Goal: Information Seeking & Learning: Learn about a topic

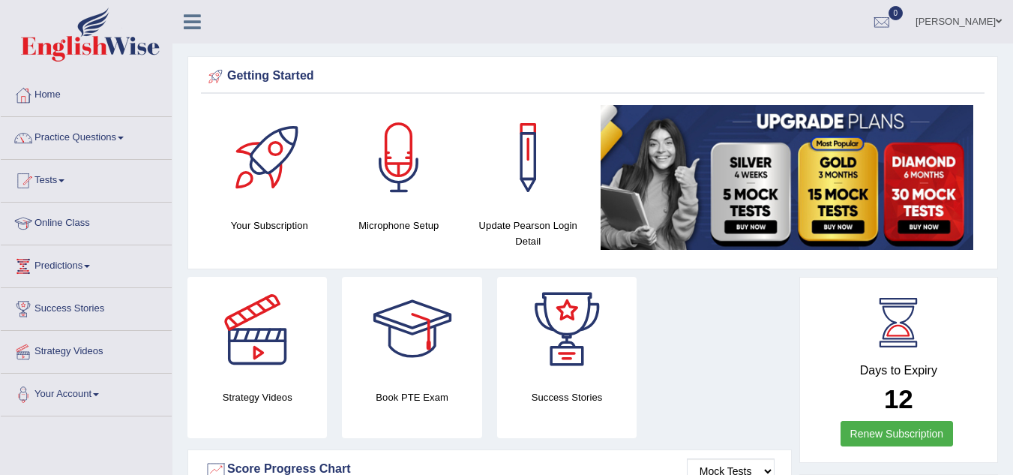
click at [73, 134] on link "Practice Questions" at bounding box center [86, 135] width 171 height 37
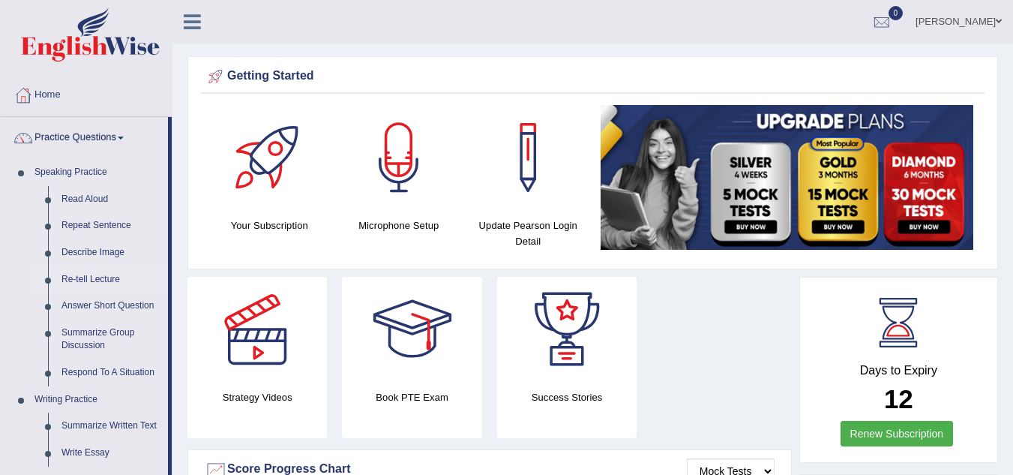
click at [68, 273] on link "Re-tell Lecture" at bounding box center [111, 279] width 113 height 27
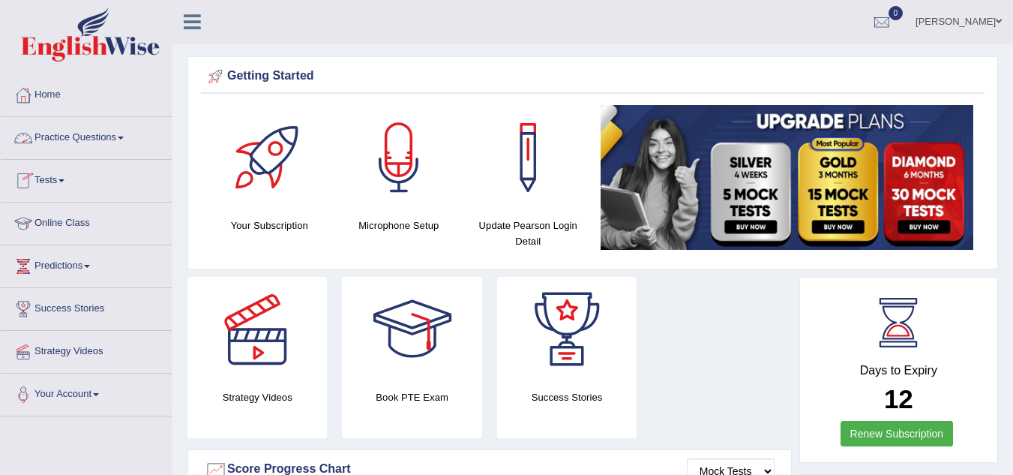
click at [112, 133] on link "Practice Questions" at bounding box center [86, 135] width 171 height 37
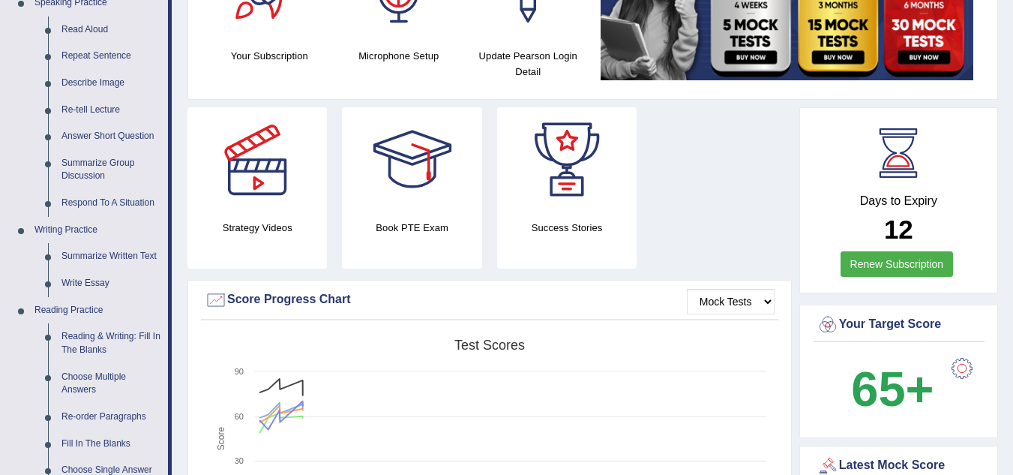
scroll to position [180, 0]
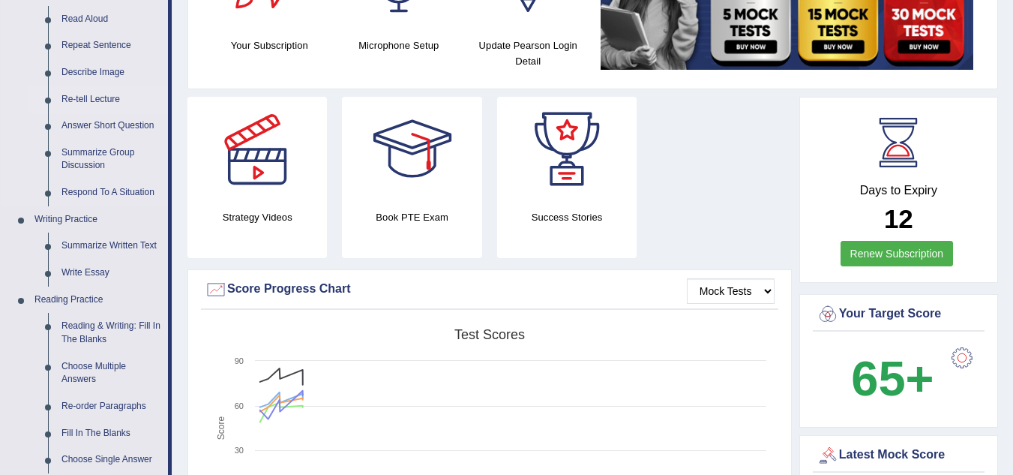
click at [102, 97] on link "Re-tell Lecture" at bounding box center [111, 99] width 113 height 27
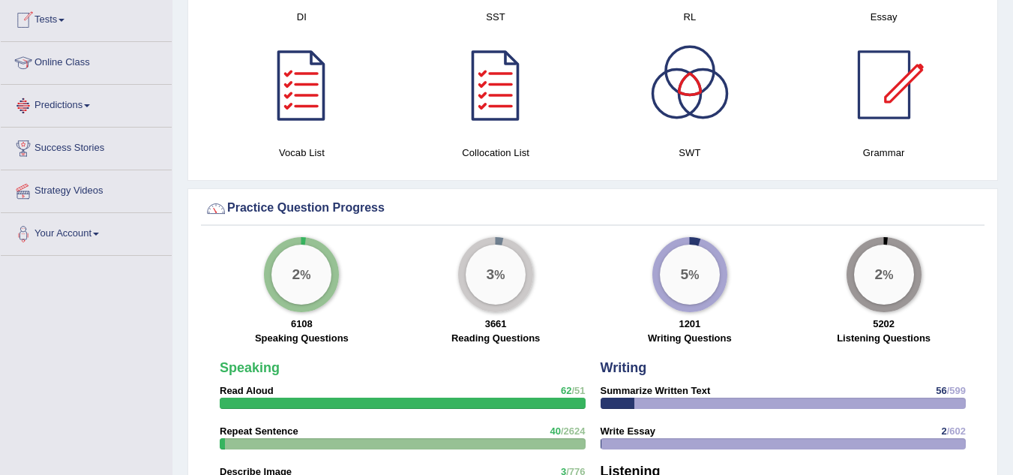
scroll to position [979, 0]
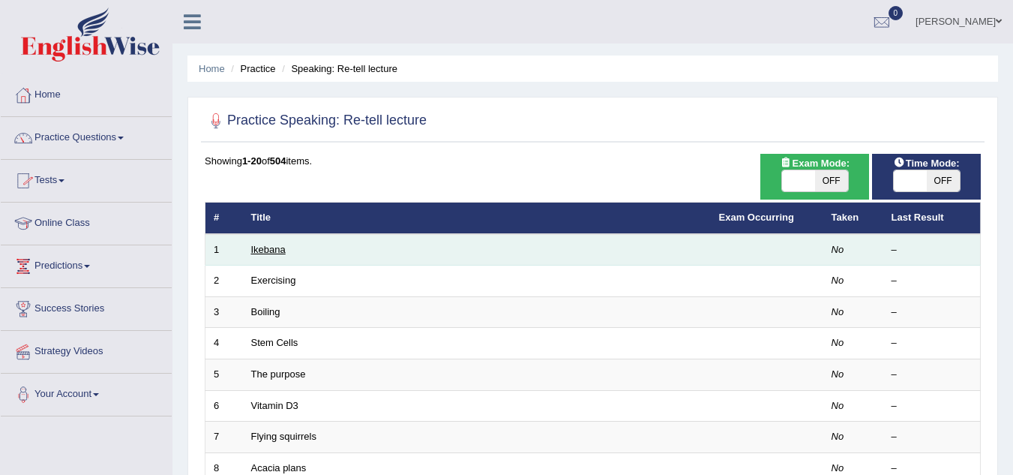
click at [256, 247] on link "Ikebana" at bounding box center [268, 249] width 34 height 11
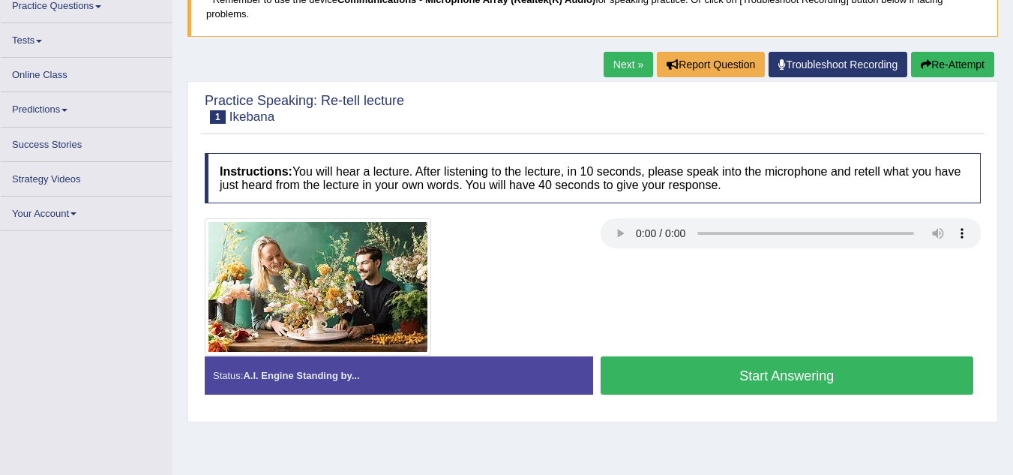
scroll to position [131, 0]
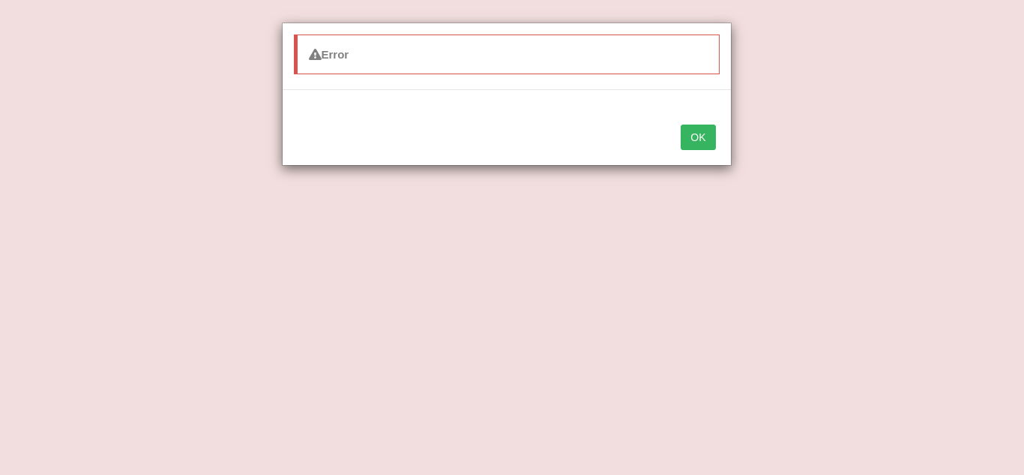
click at [703, 136] on button "OK" at bounding box center [698, 136] width 34 height 25
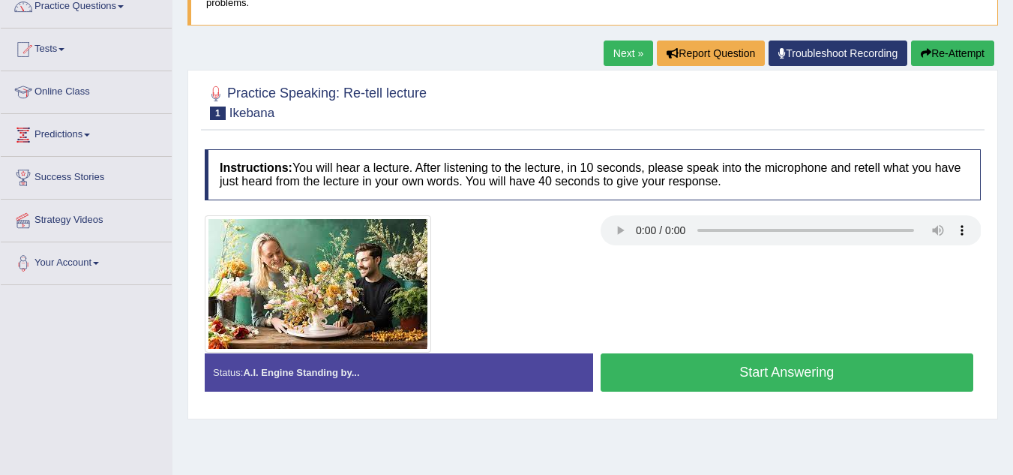
click at [698, 372] on button "Start Answering" at bounding box center [787, 372] width 373 height 38
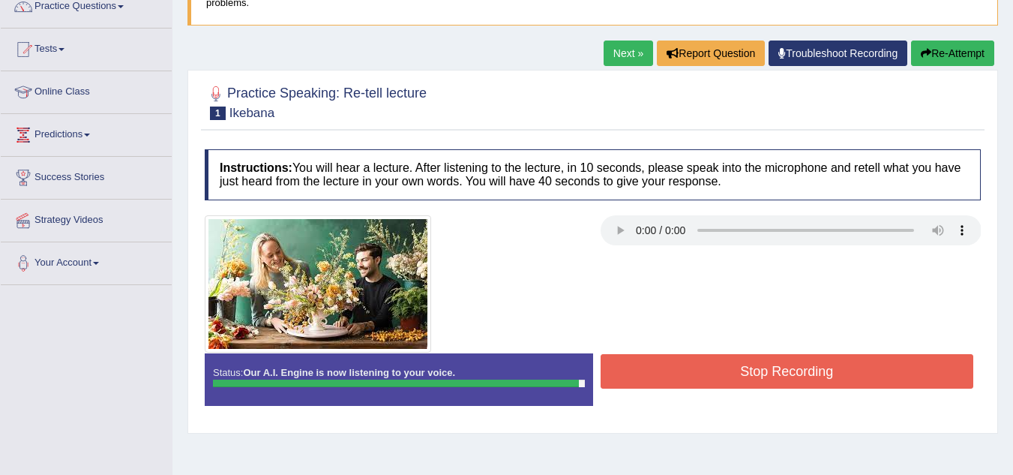
click at [698, 372] on button "Stop Recording" at bounding box center [787, 371] width 373 height 34
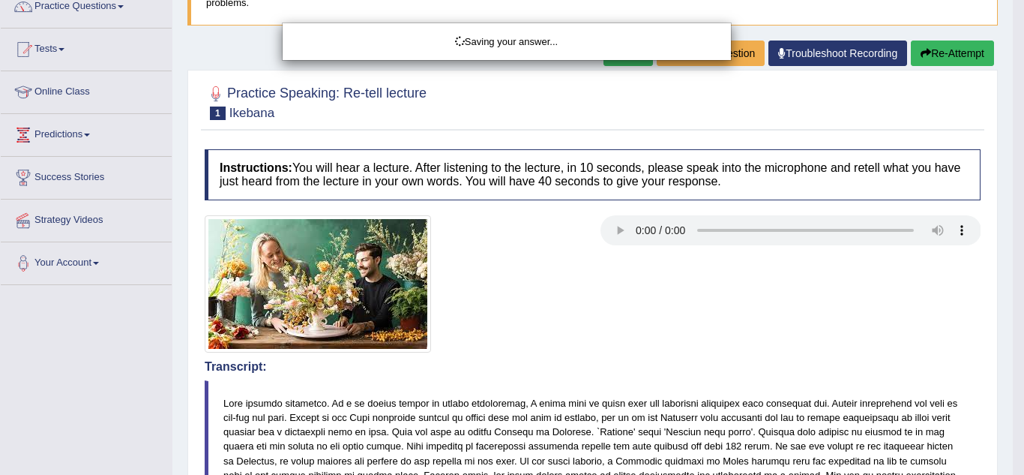
click at [1012, 352] on div "Saving your answer..." at bounding box center [512, 237] width 1024 height 475
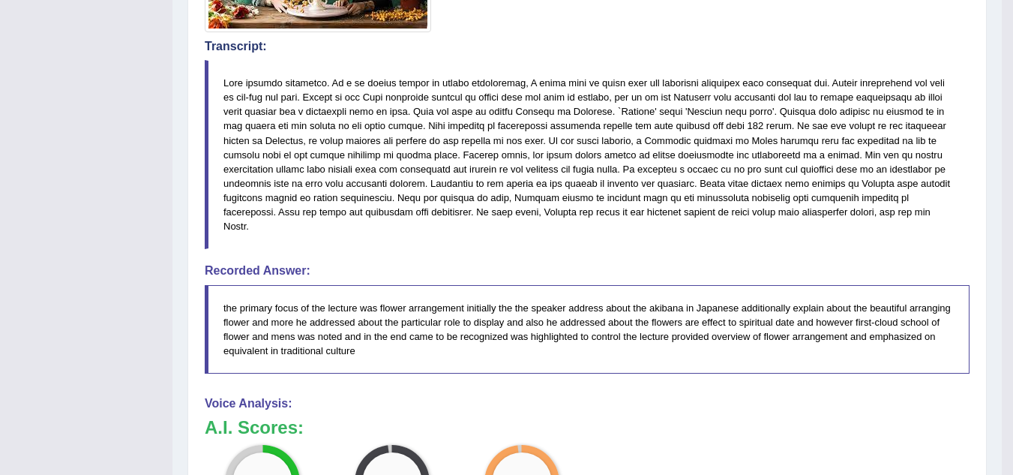
scroll to position [235, 0]
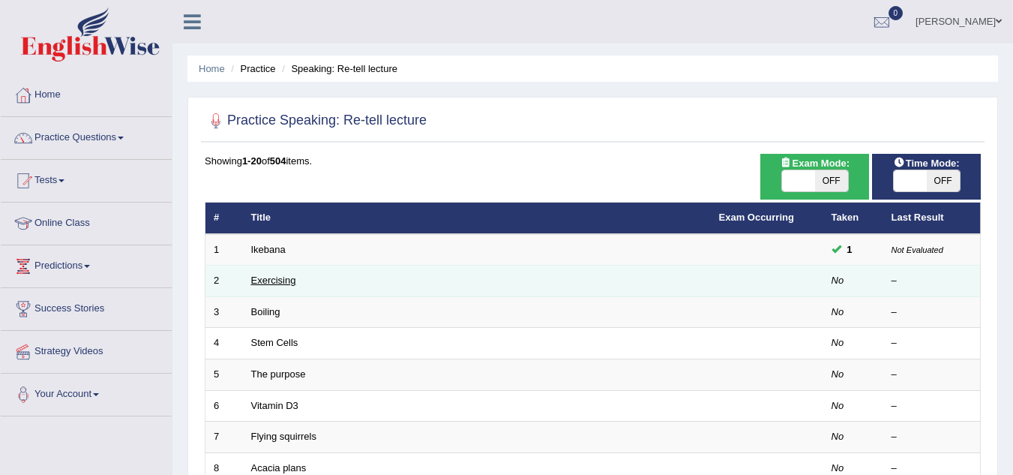
click at [264, 283] on link "Exercising" at bounding box center [273, 279] width 45 height 11
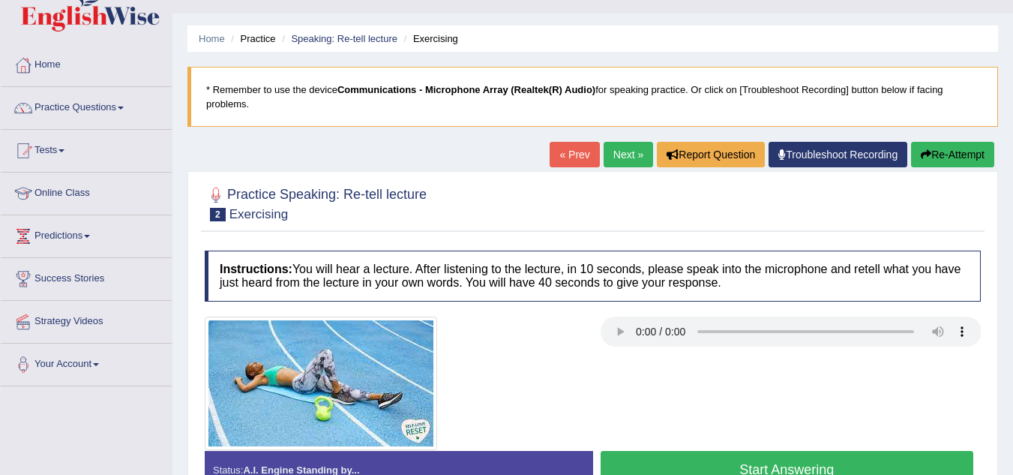
scroll to position [120, 0]
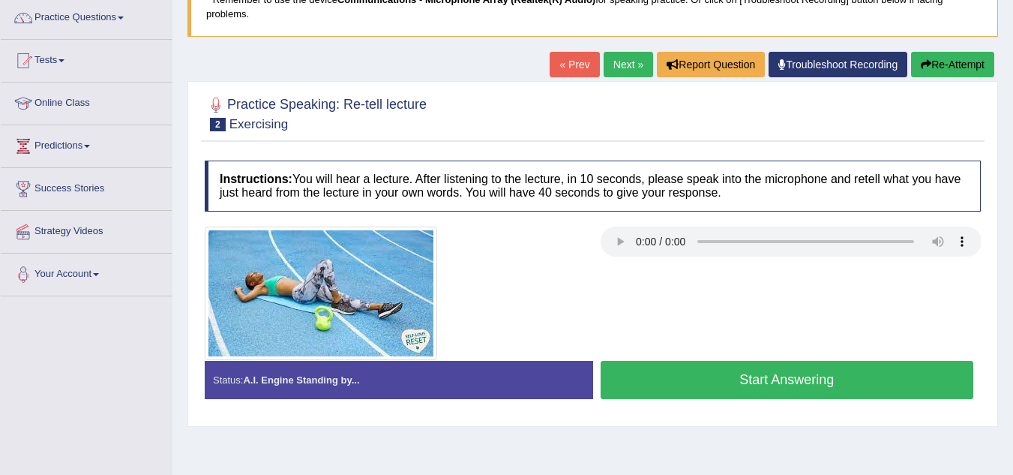
click at [760, 382] on button "Start Answering" at bounding box center [787, 380] width 373 height 38
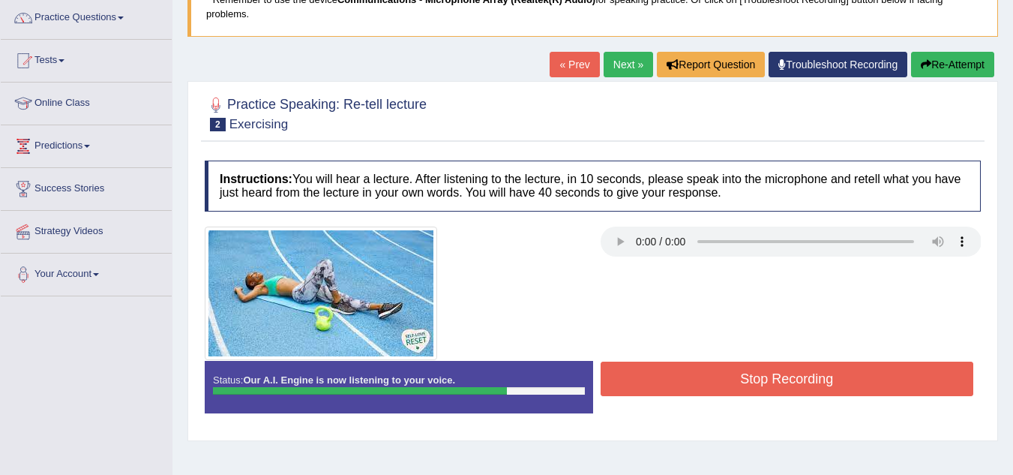
click at [760, 382] on button "Stop Recording" at bounding box center [787, 378] width 373 height 34
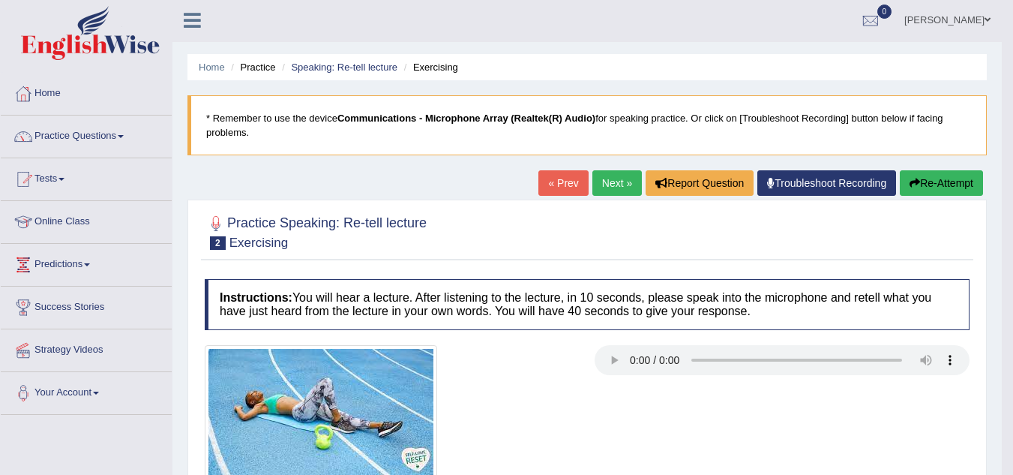
scroll to position [0, 0]
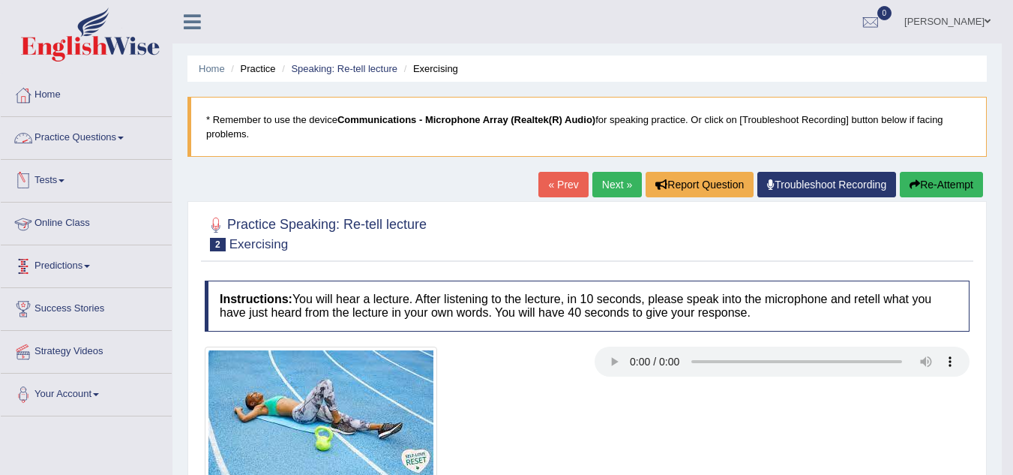
click at [115, 133] on link "Practice Questions" at bounding box center [86, 135] width 171 height 37
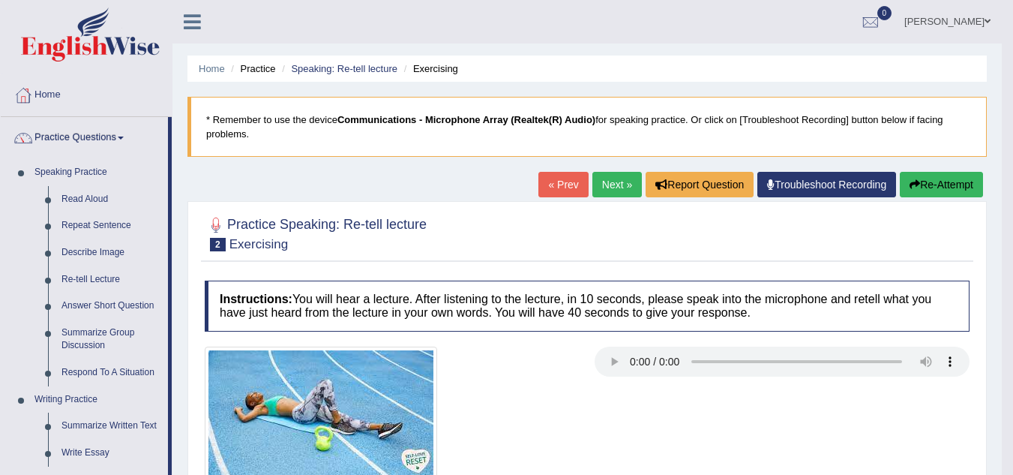
scroll to position [415, 0]
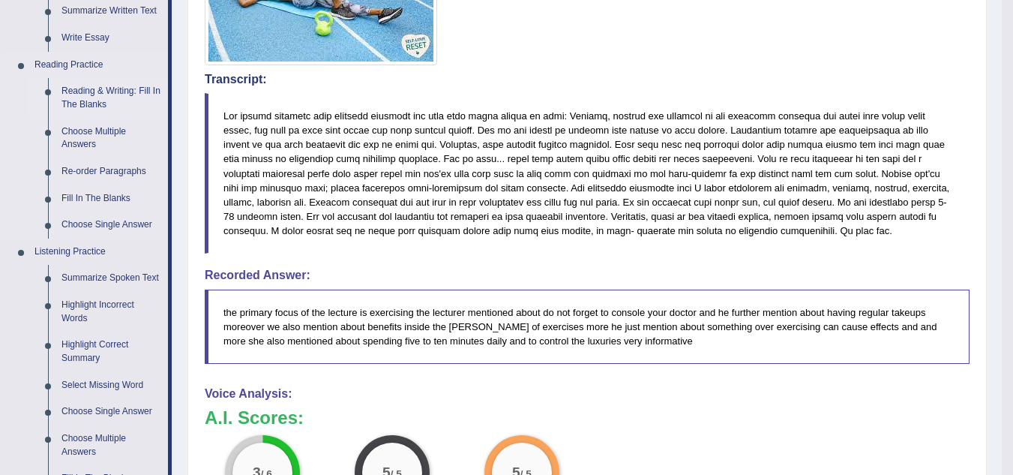
click at [126, 87] on link "Reading & Writing: Fill In The Blanks" at bounding box center [111, 98] width 113 height 40
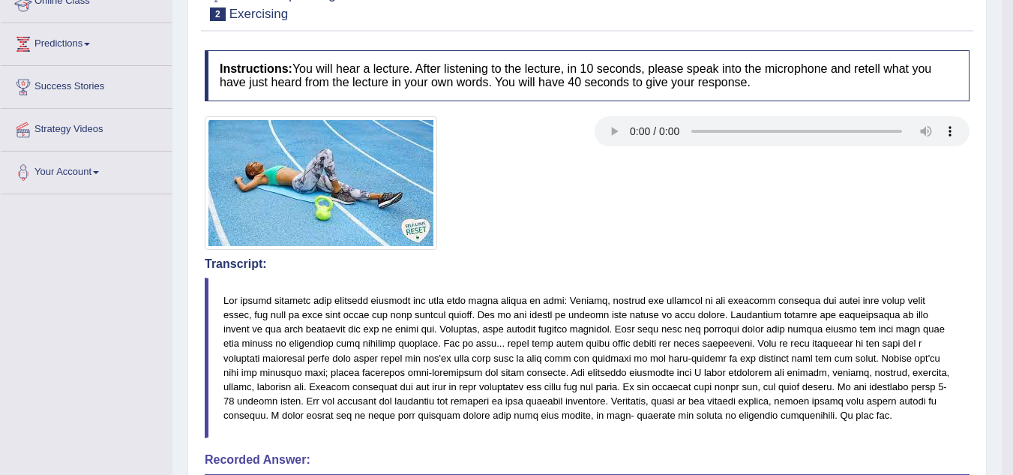
scroll to position [371, 0]
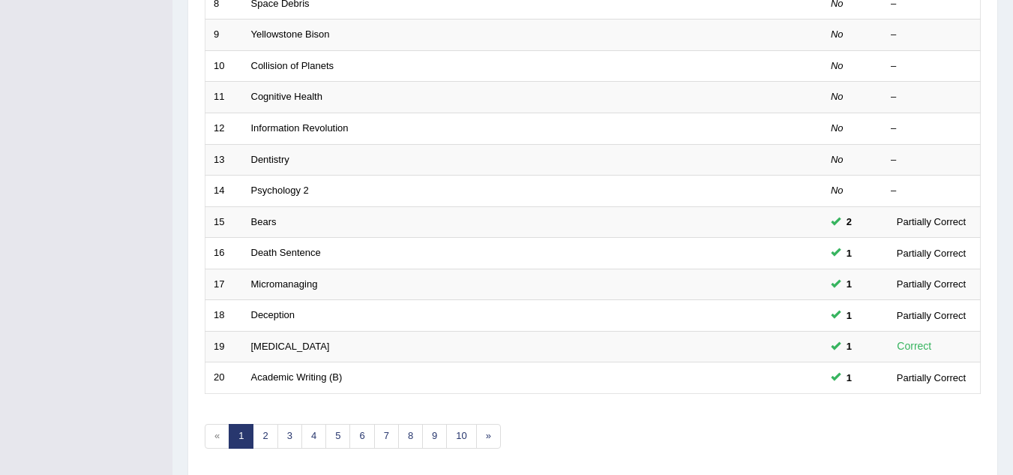
scroll to position [518, 0]
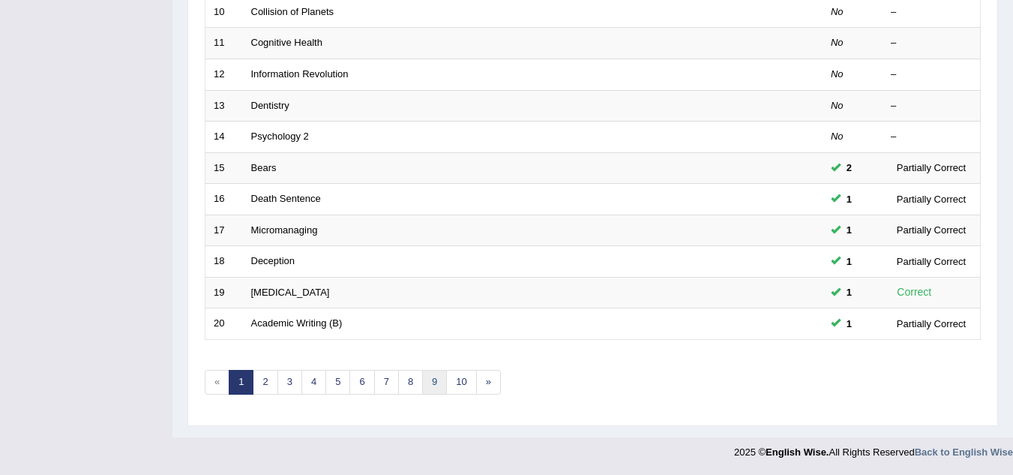
click at [432, 373] on link "9" at bounding box center [434, 382] width 25 height 25
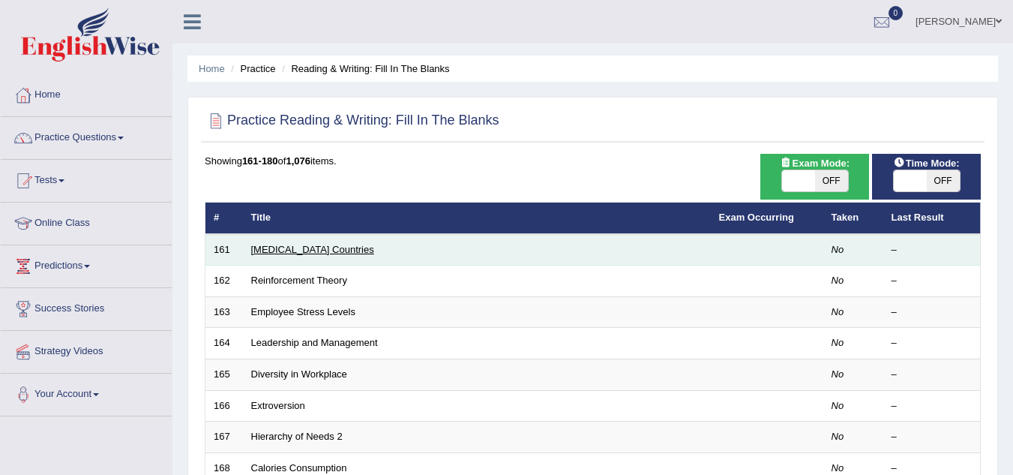
click at [338, 250] on link "Low-income Countries" at bounding box center [312, 249] width 123 height 11
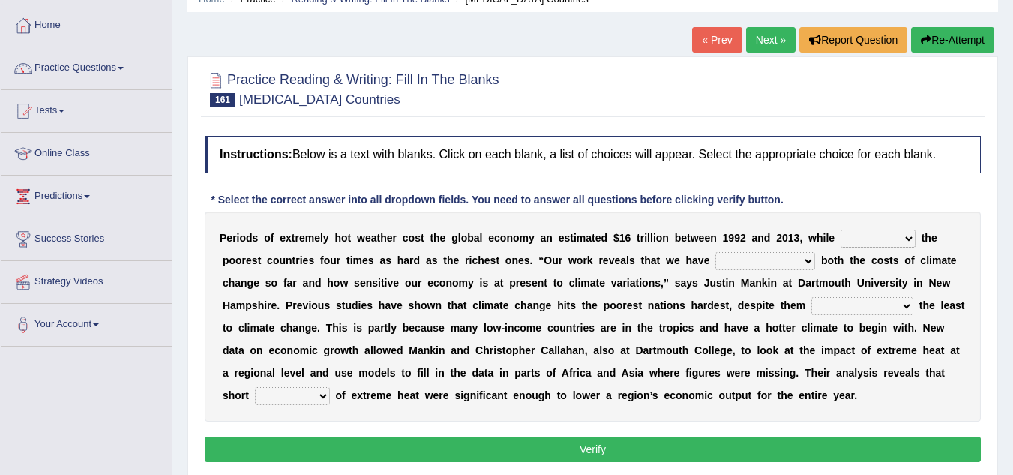
scroll to position [90, 0]
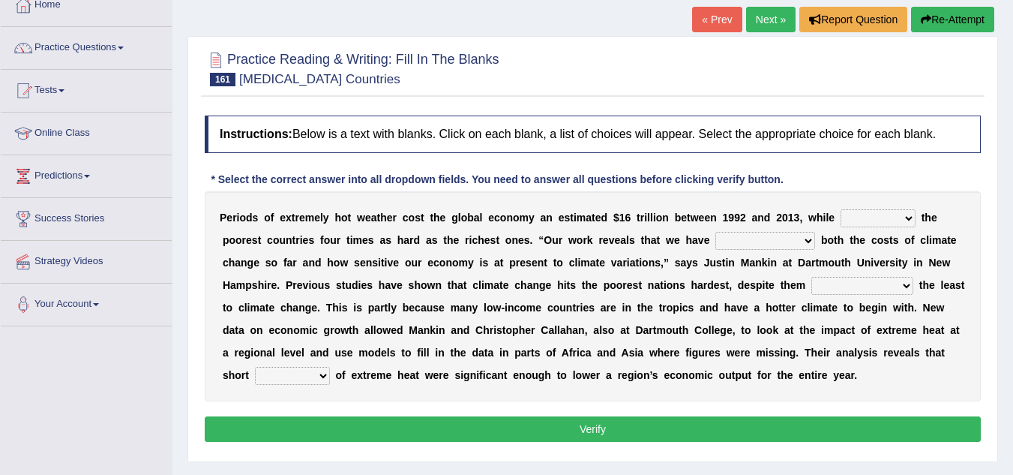
click at [909, 216] on select "defeated hitting hit defeating" at bounding box center [878, 218] width 75 height 18
select select "hitting"
click at [841, 209] on select "defeated hitting hit defeating" at bounding box center [878, 218] width 75 height 18
click at [813, 238] on select "underutilized underpinned underestimated underexposed" at bounding box center [765, 241] width 100 height 18
select select "underestimated"
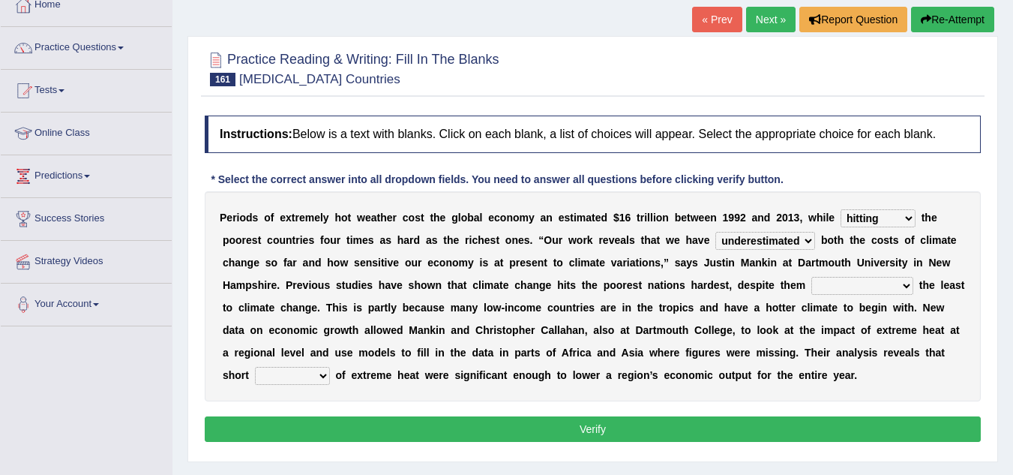
click at [715, 232] on select "underutilized underpinned underestimated underexposed" at bounding box center [765, 241] width 100 height 18
click at [895, 286] on select "contributing permeating computing accommodating" at bounding box center [862, 286] width 102 height 18
select select "contributing"
click at [811, 277] on select "contributing permeating computing accommodating" at bounding box center [862, 286] width 102 height 18
click at [325, 375] on select "spells effects lacks qualities" at bounding box center [292, 376] width 75 height 18
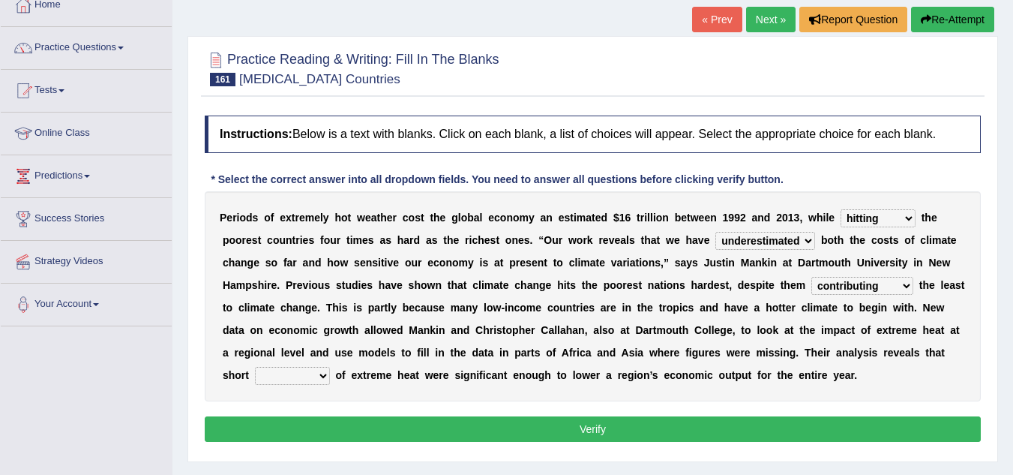
select select "effects"
click at [255, 367] on select "spells effects lacks qualities" at bounding box center [292, 376] width 75 height 18
click at [400, 424] on button "Verify" at bounding box center [593, 428] width 776 height 25
